Goal: Transaction & Acquisition: Purchase product/service

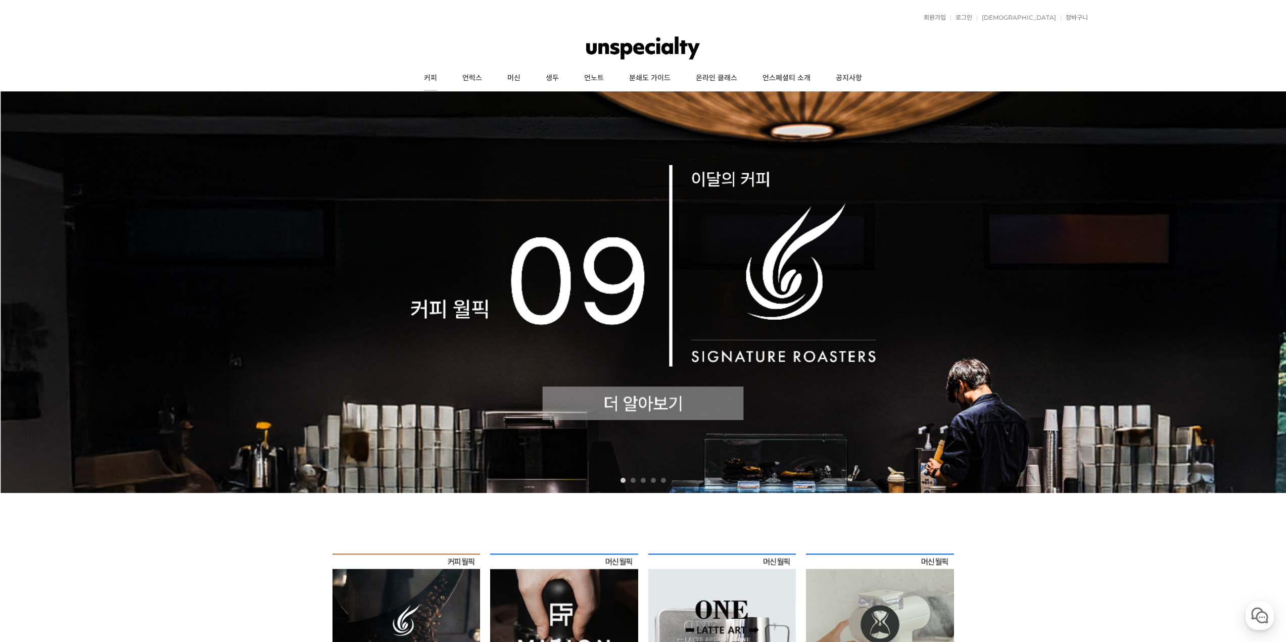
click at [435, 75] on link "커피" at bounding box center [430, 78] width 38 height 25
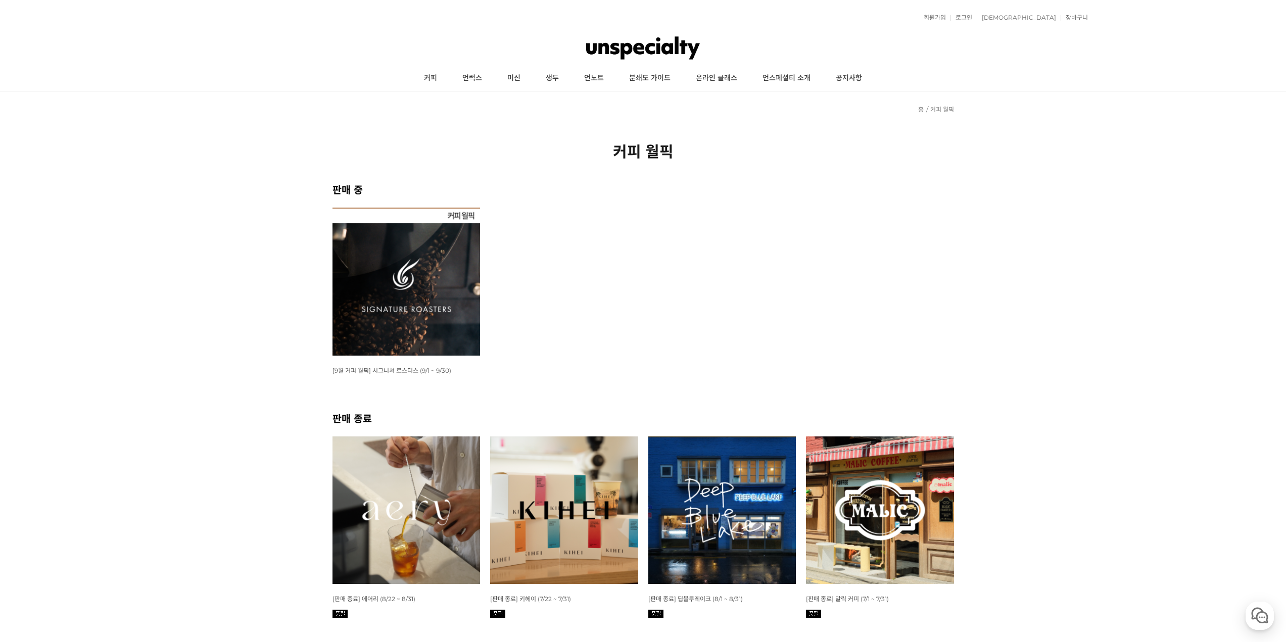
click at [430, 281] on img at bounding box center [407, 282] width 148 height 148
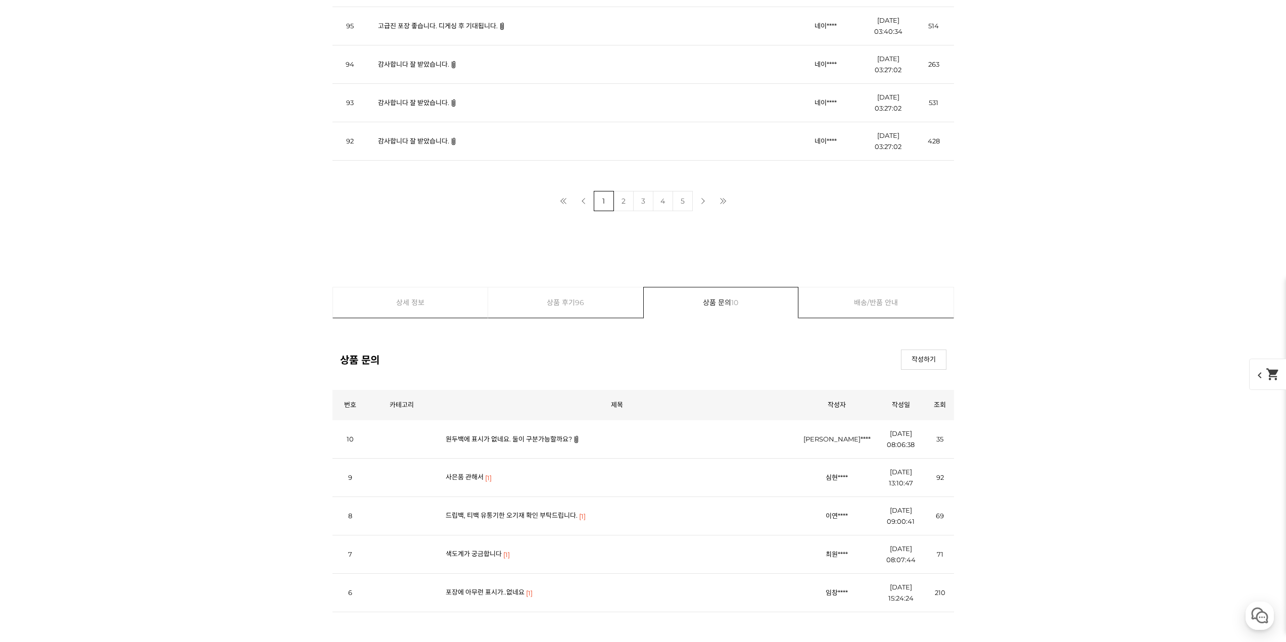
scroll to position [9368, 0]
